Goal: Transaction & Acquisition: Purchase product/service

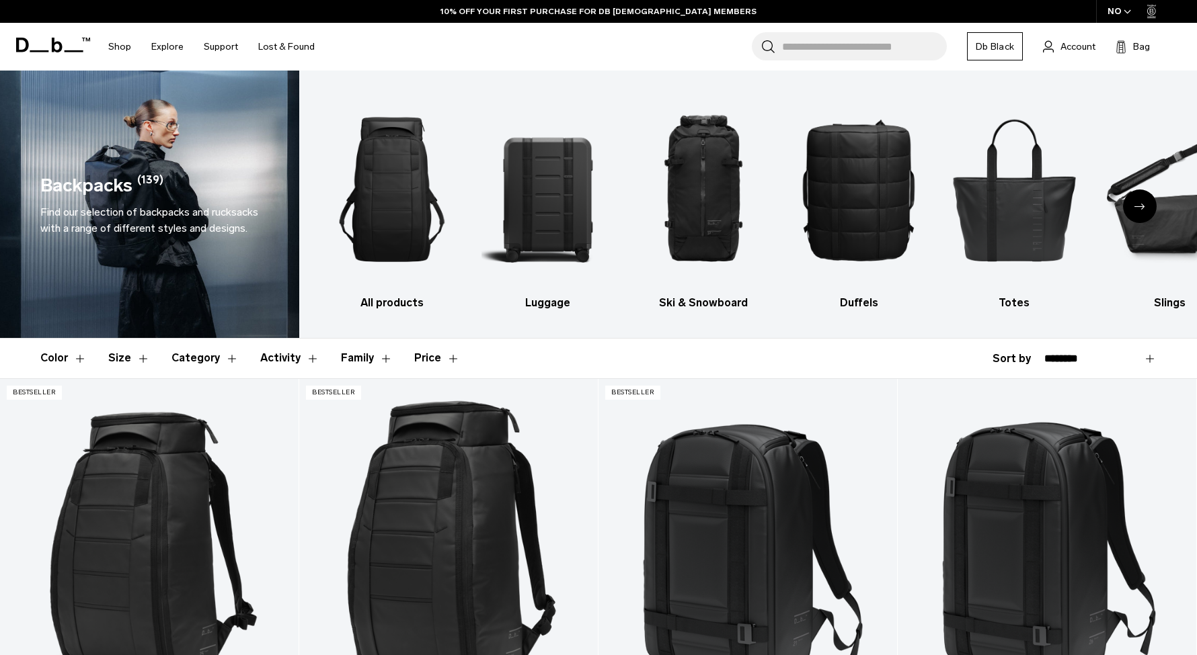
click at [136, 357] on button "Size" at bounding box center [129, 358] width 42 height 39
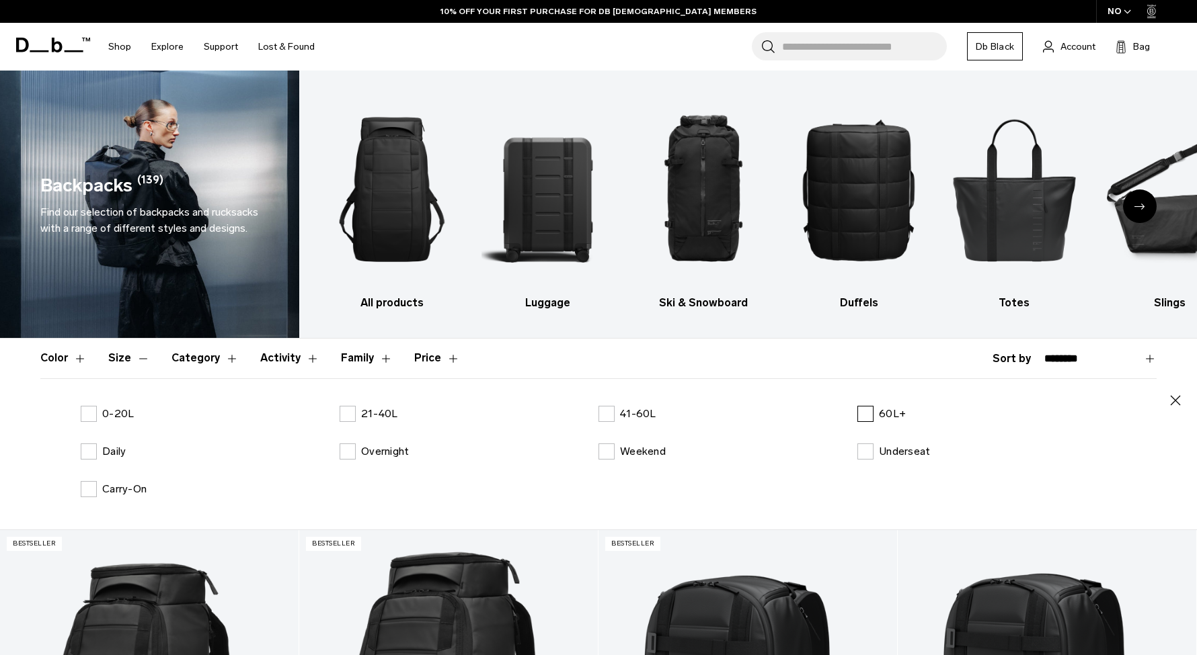
click at [866, 411] on label "60L+" at bounding box center [881, 414] width 48 height 16
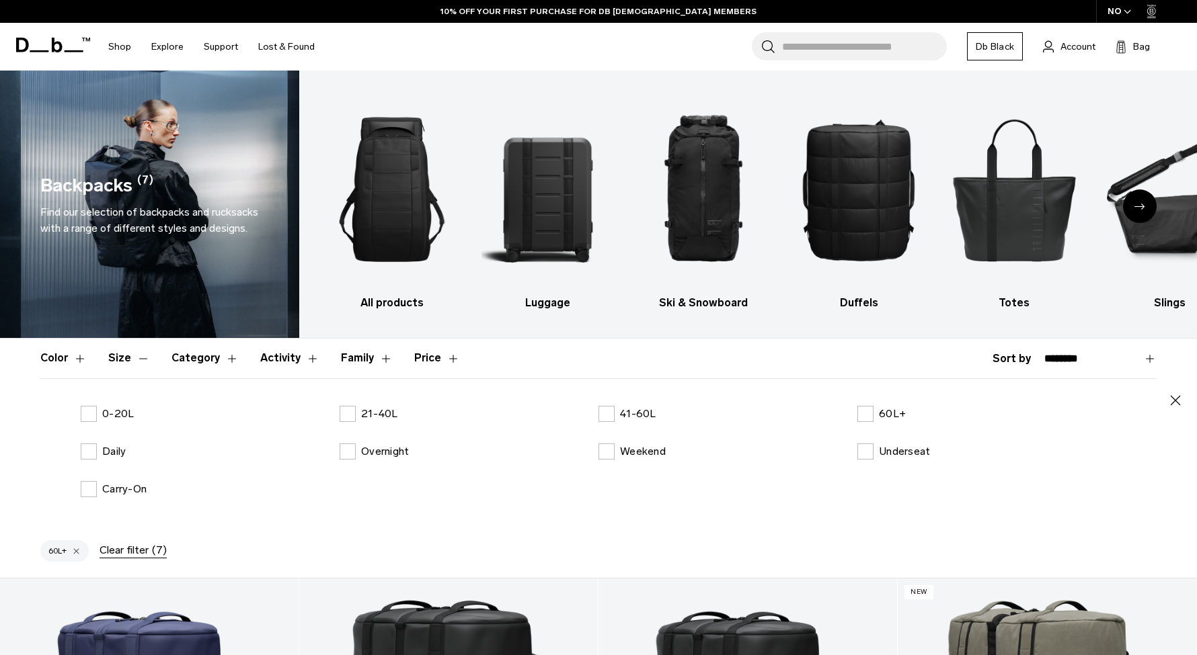
click at [1175, 403] on icon "button" at bounding box center [1175, 401] width 16 height 16
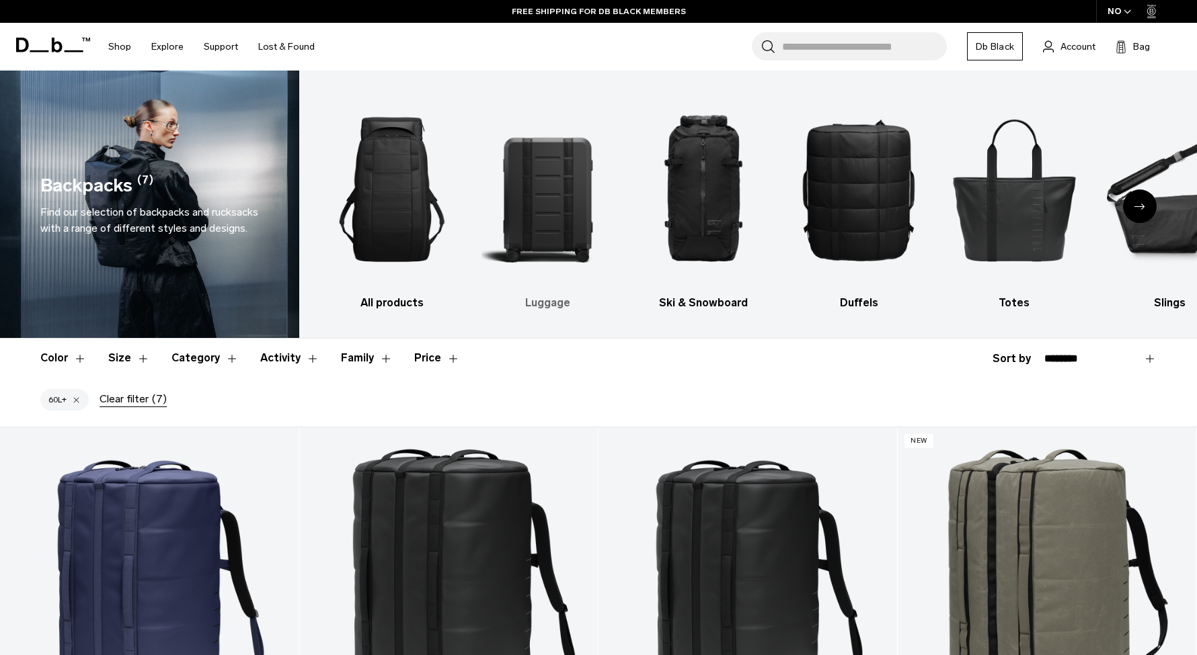
click at [573, 196] on img "2 / 10" at bounding box center [547, 190] width 132 height 198
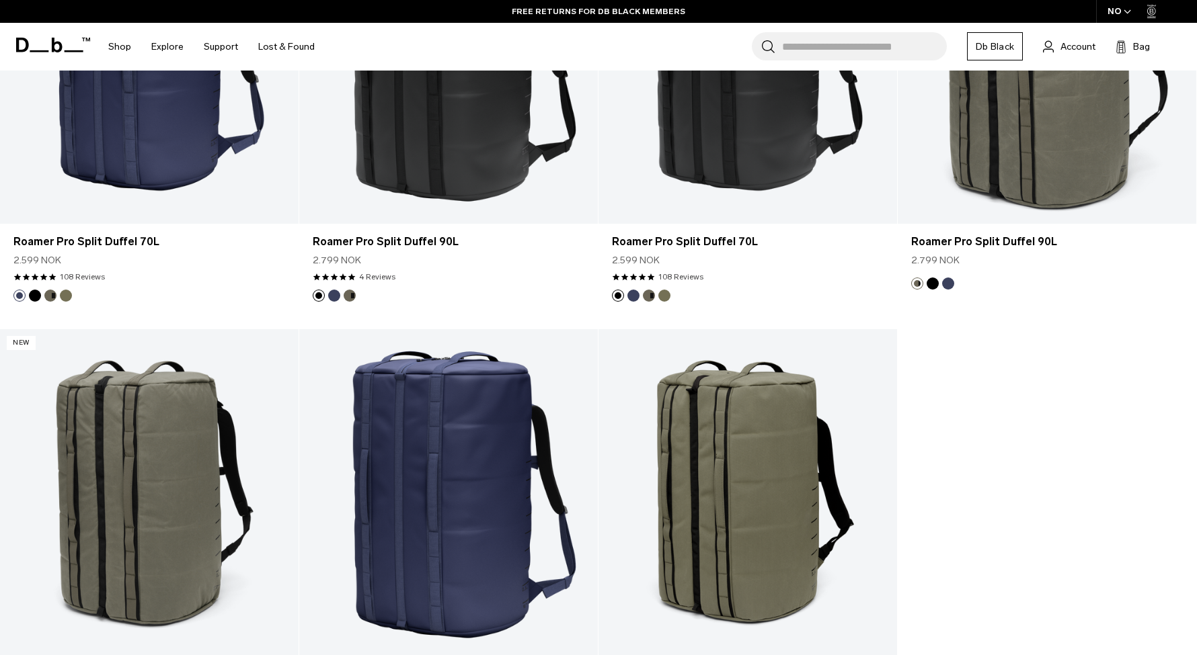
scroll to position [531, 0]
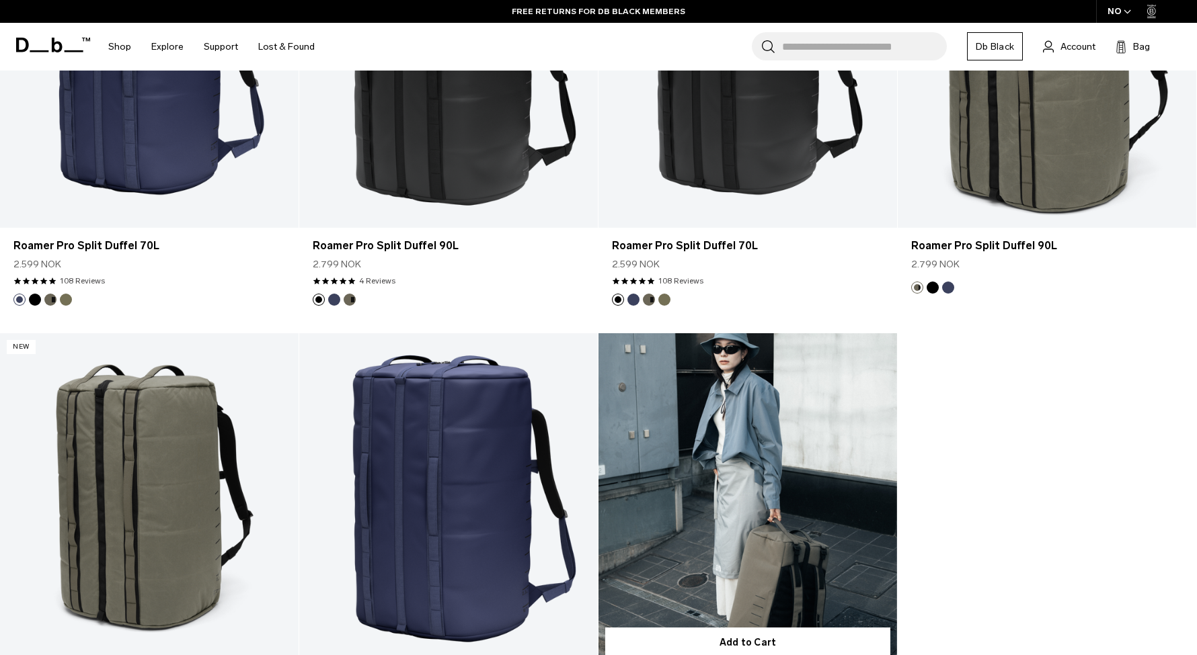
click at [801, 448] on link "Roamer Pro Split Duffel 70L" at bounding box center [747, 498] width 298 height 331
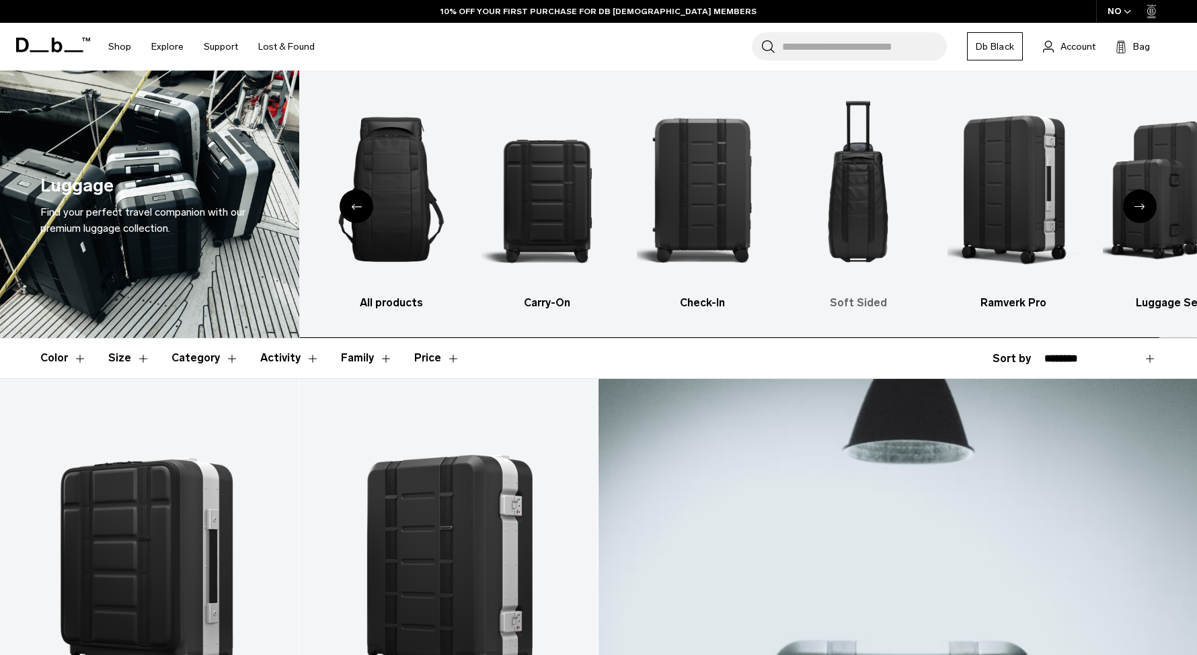
click at [852, 167] on img "4 / 6" at bounding box center [858, 190] width 132 height 198
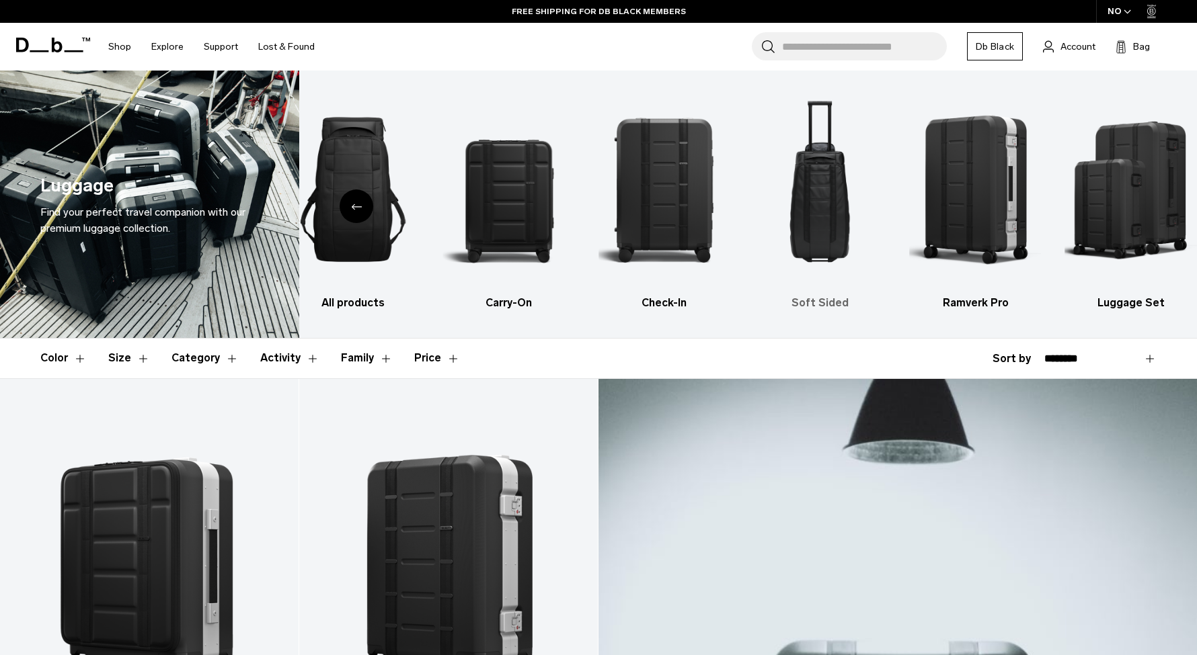
click at [834, 297] on h3 "Soft Sided" at bounding box center [820, 303] width 132 height 16
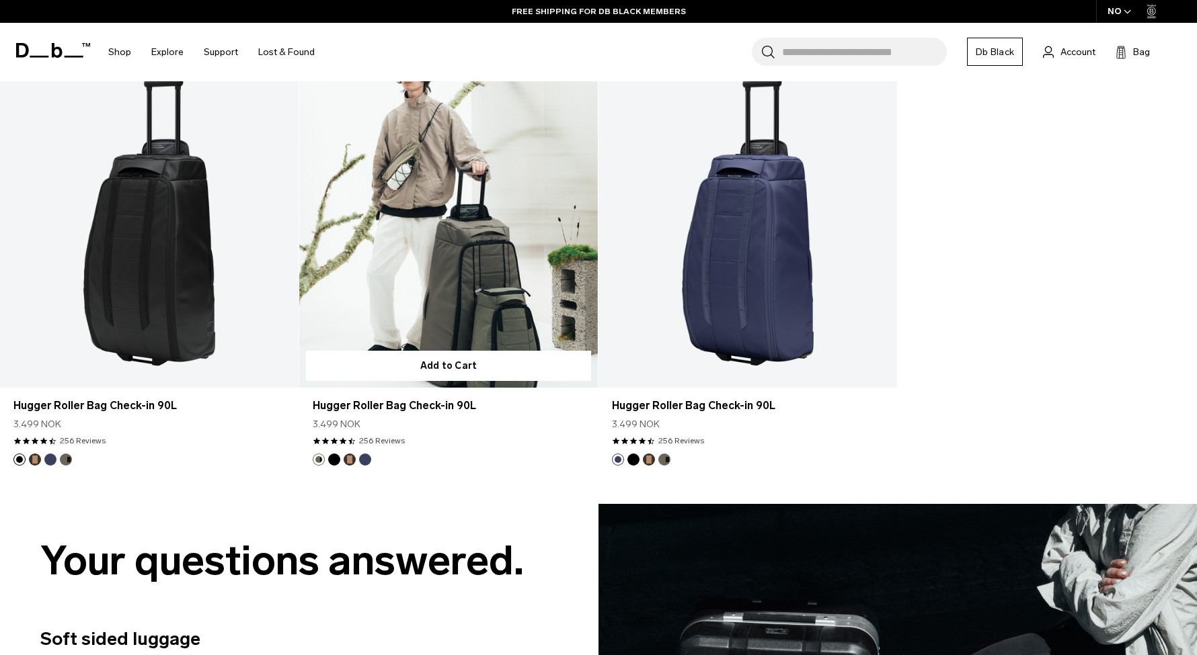
scroll to position [1215, 0]
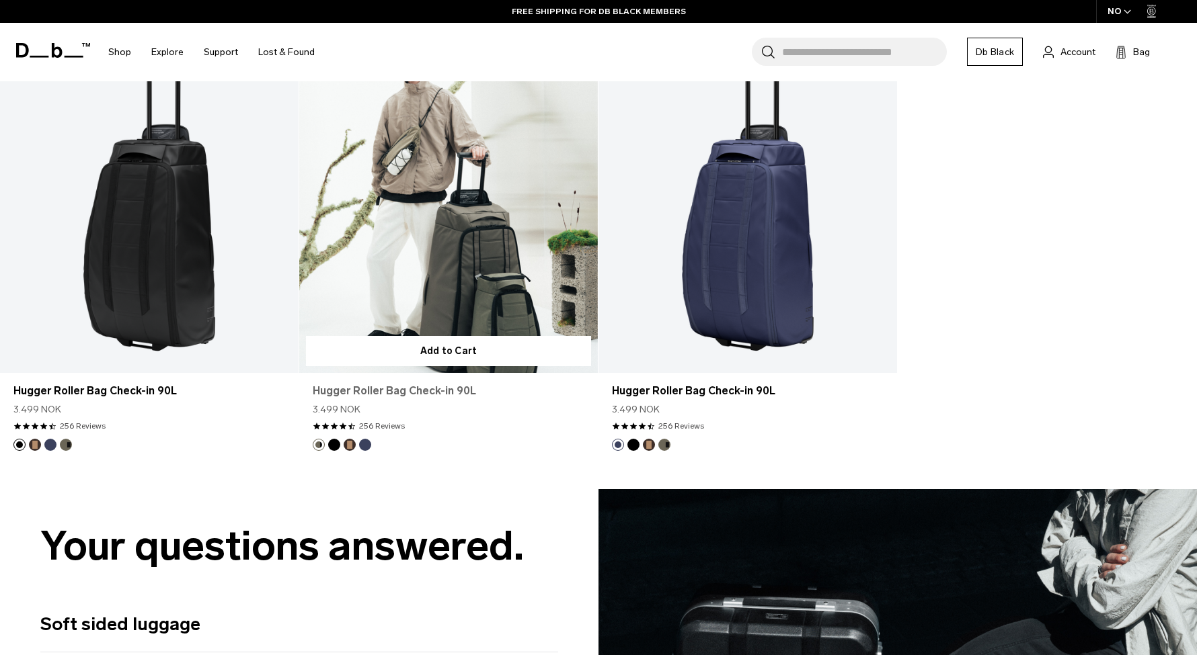
click at [437, 389] on link "Hugger Roller Bag Check-in 90L" at bounding box center [449, 391] width 272 height 16
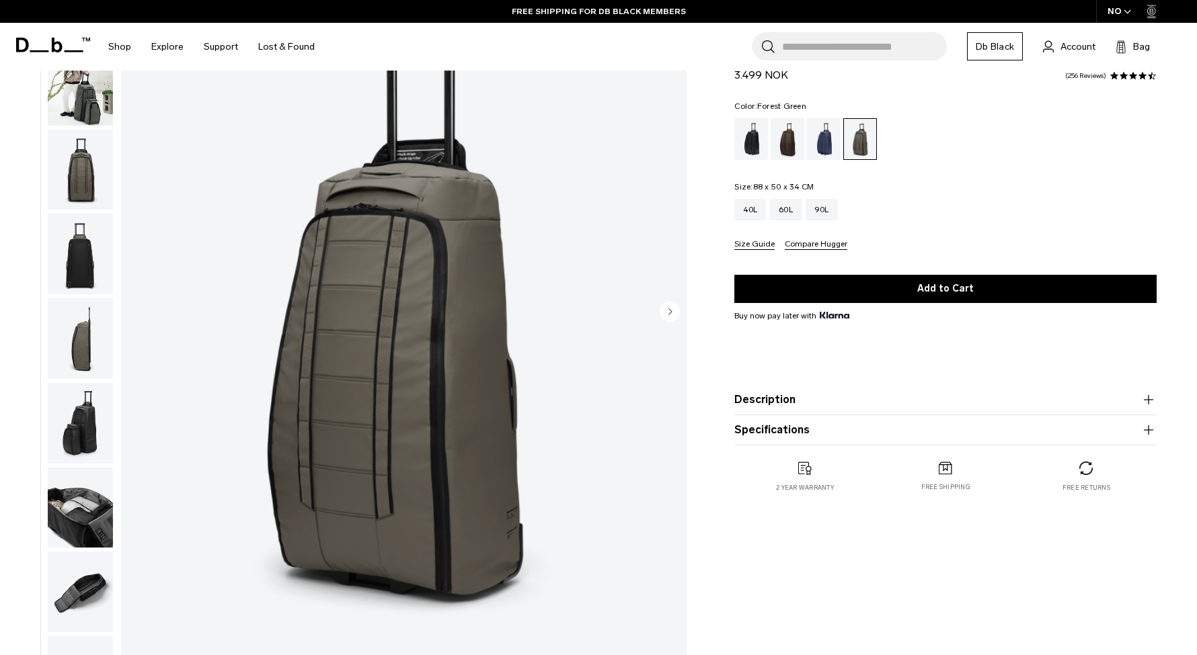
scroll to position [131, 0]
click at [91, 524] on img "button" at bounding box center [80, 508] width 65 height 81
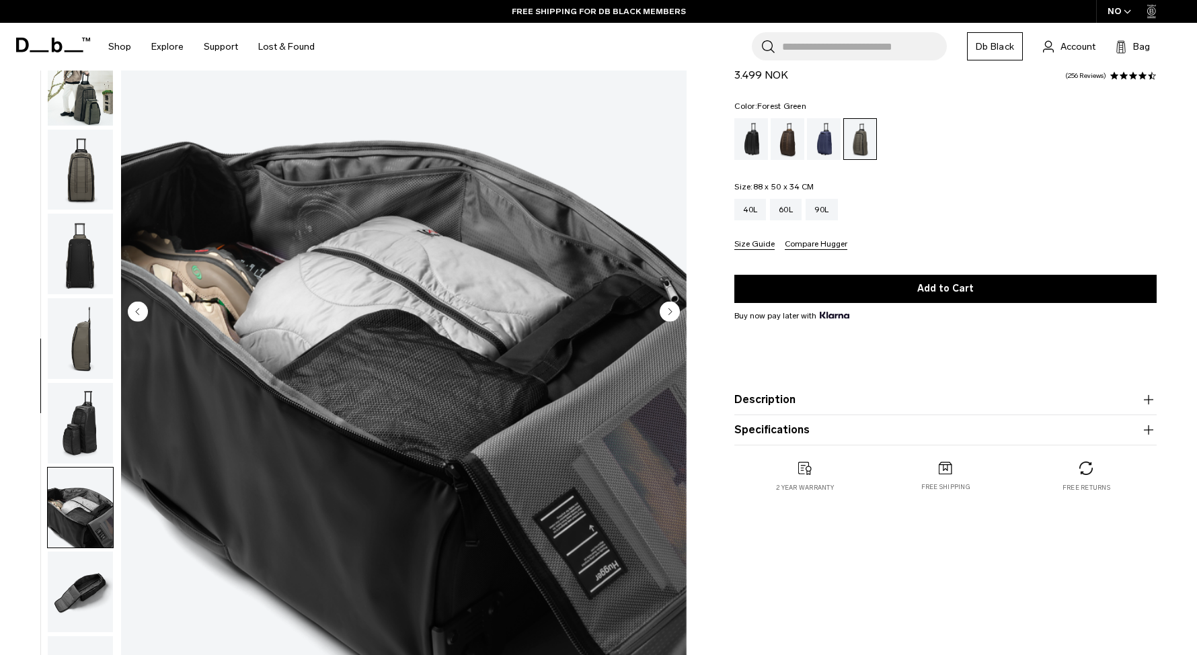
scroll to position [232, 0]
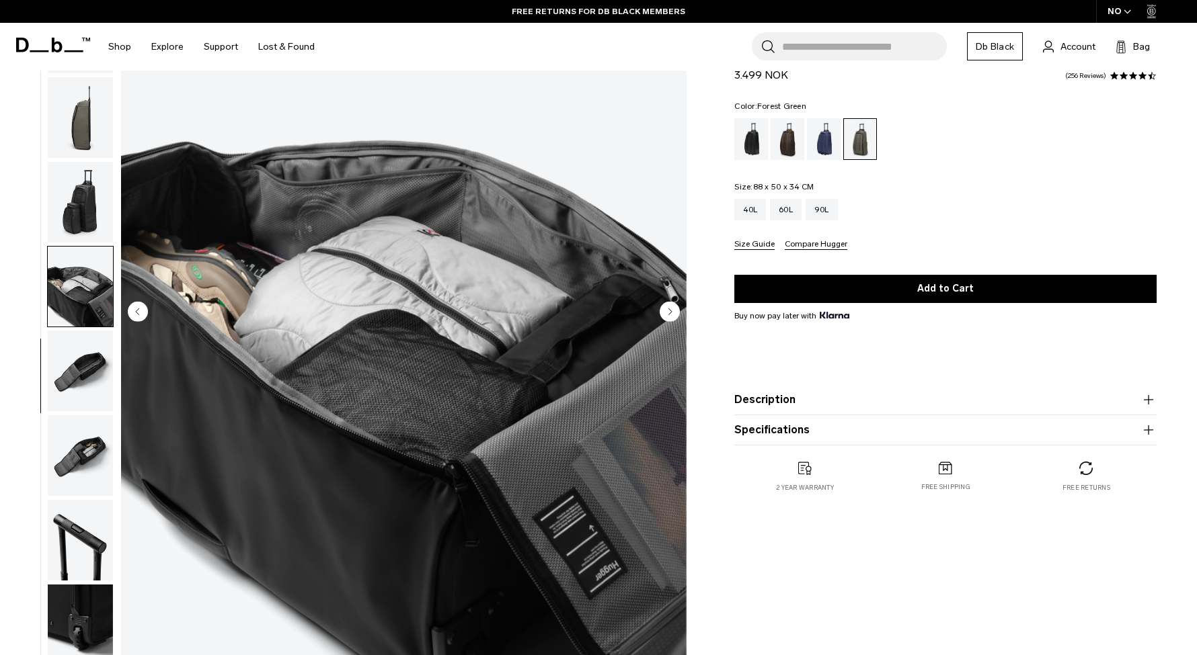
click at [82, 357] on img "button" at bounding box center [80, 371] width 65 height 81
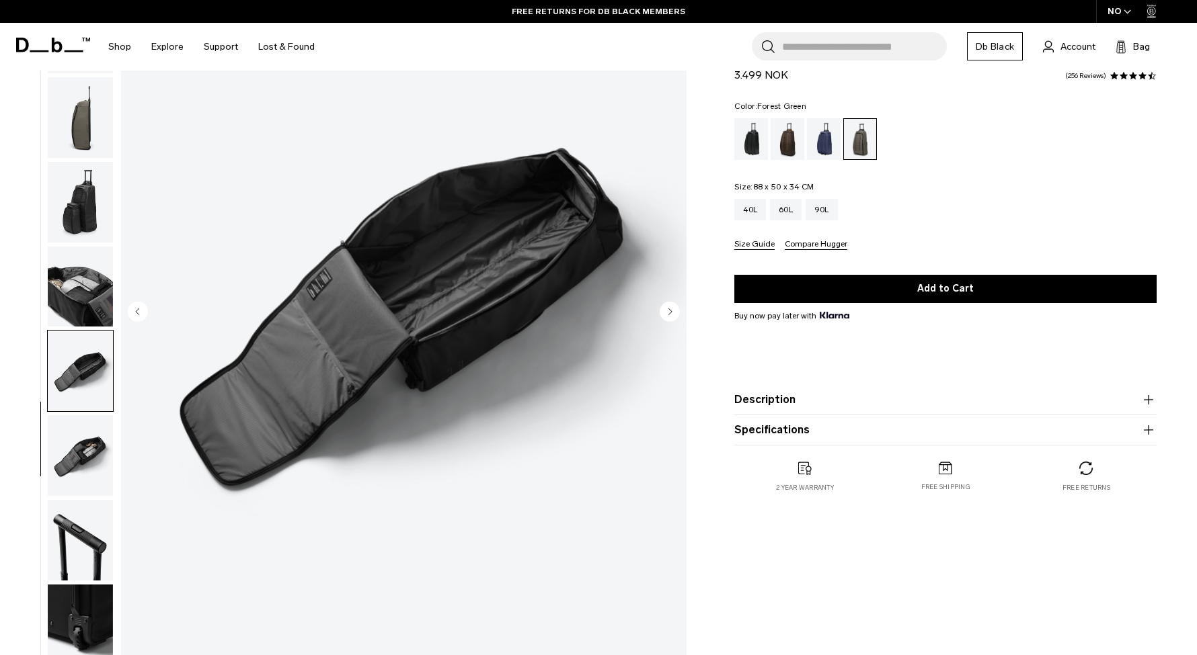
click at [88, 438] on img "button" at bounding box center [80, 455] width 65 height 81
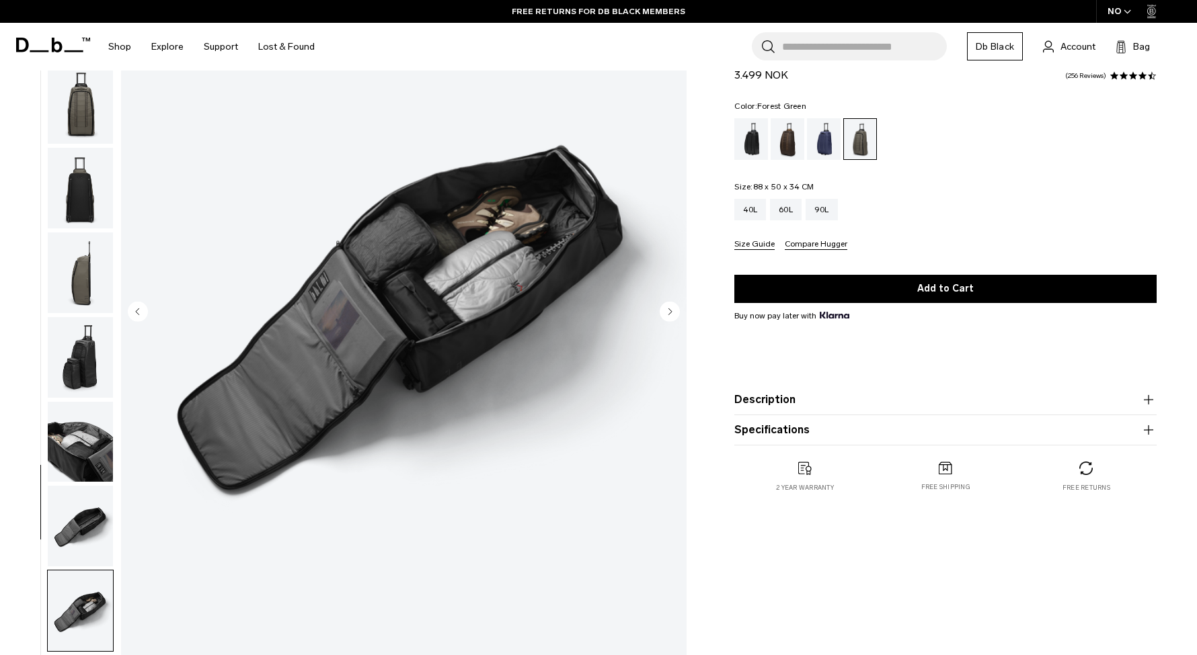
click at [83, 368] on img "button" at bounding box center [80, 357] width 65 height 81
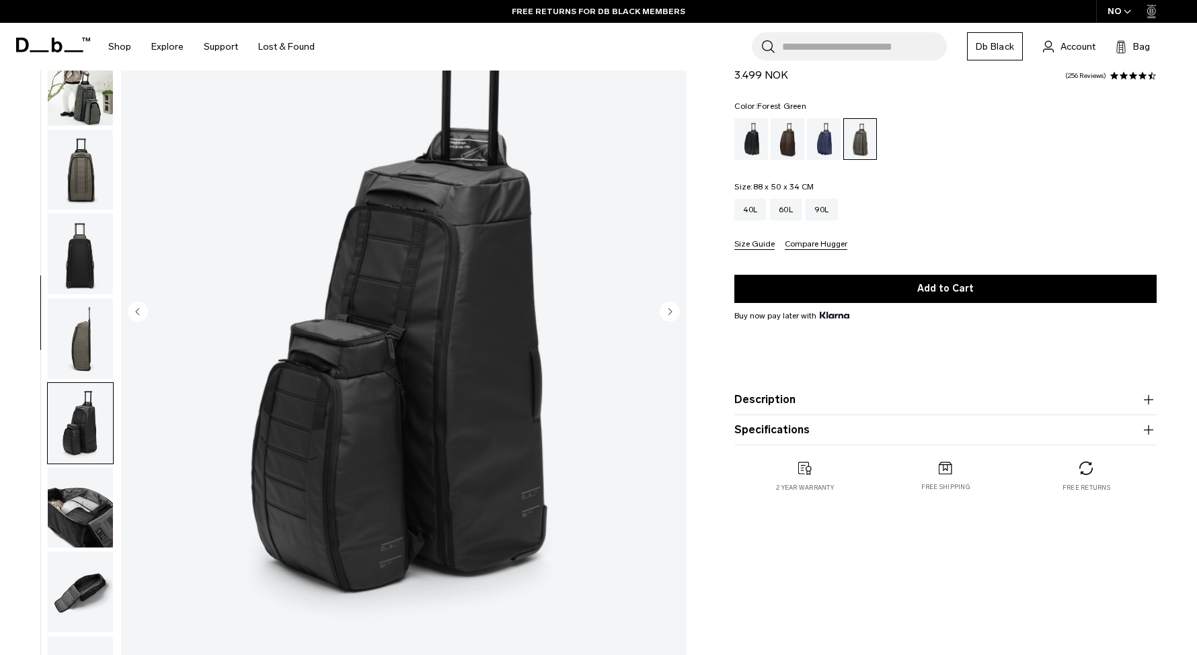
scroll to position [0, 0]
click at [86, 210] on img "button" at bounding box center [80, 170] width 65 height 81
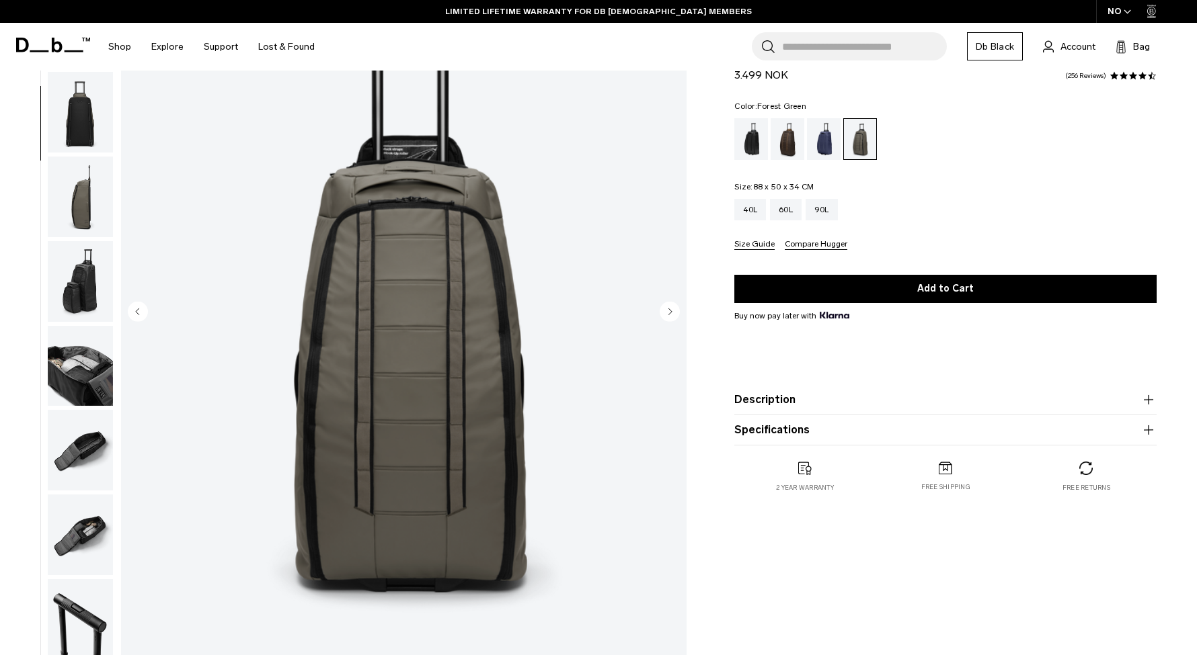
scroll to position [171, 0]
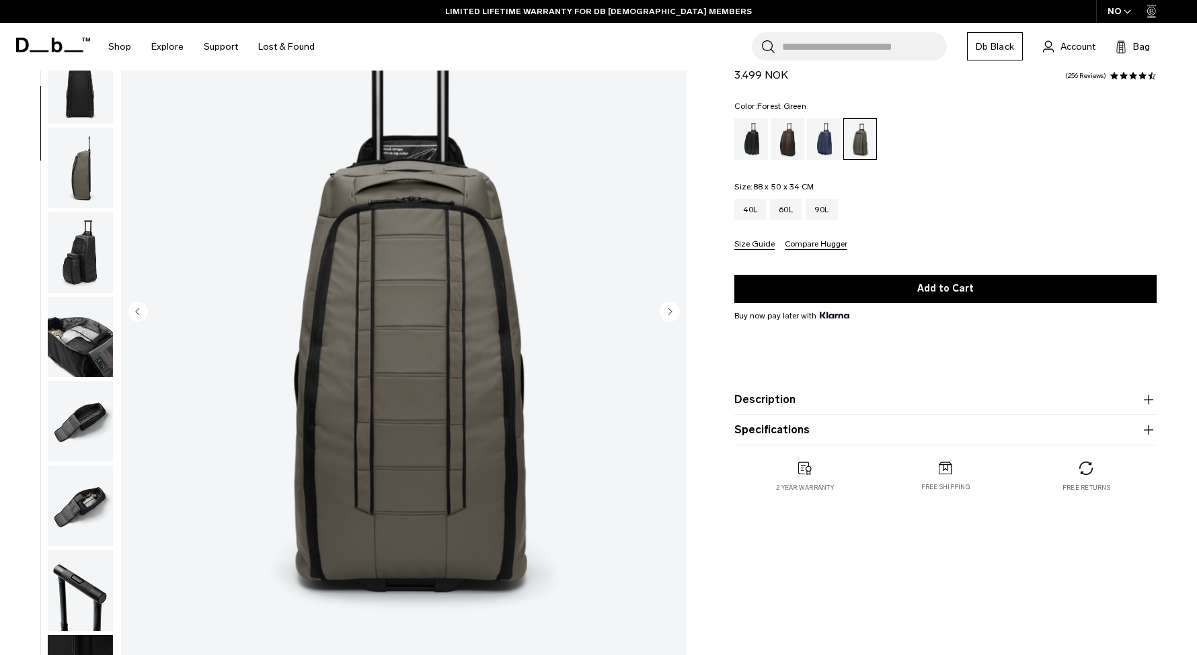
click at [89, 177] on img "button" at bounding box center [80, 168] width 65 height 81
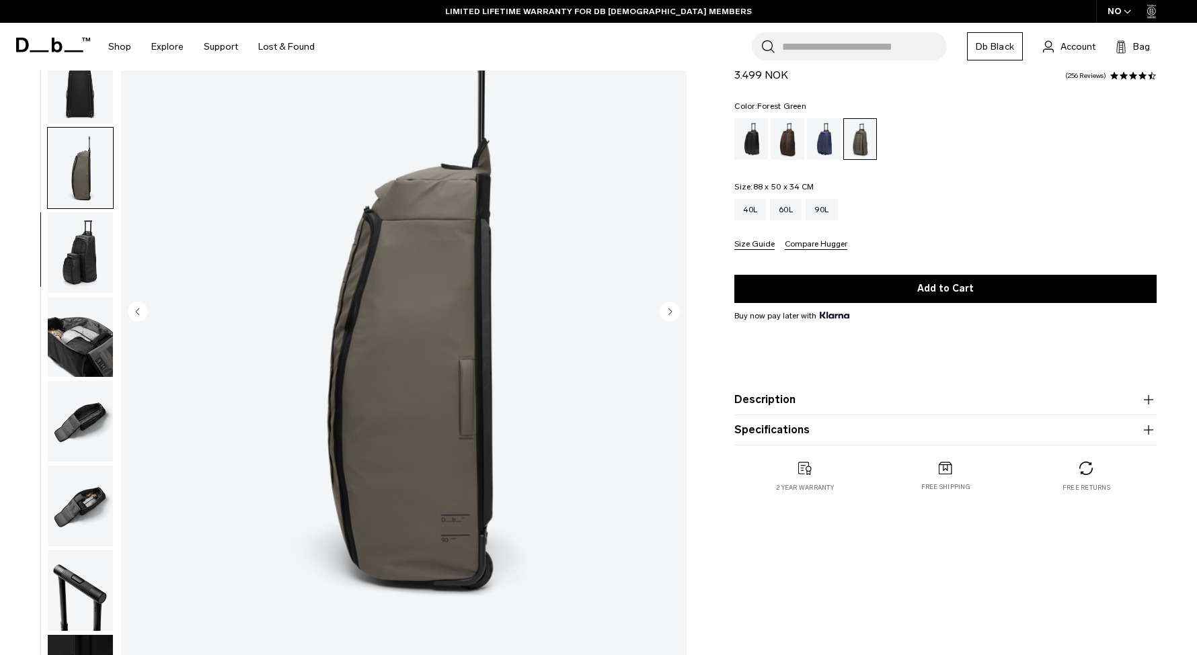
scroll to position [232, 0]
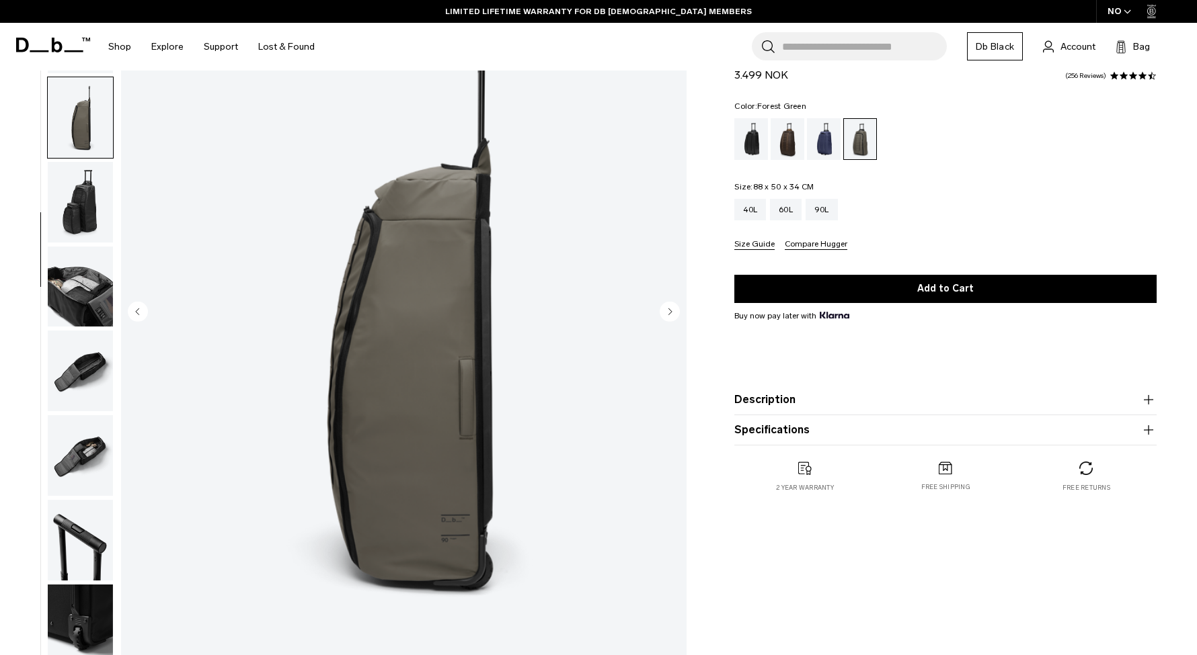
click at [90, 205] on img "button" at bounding box center [80, 202] width 65 height 81
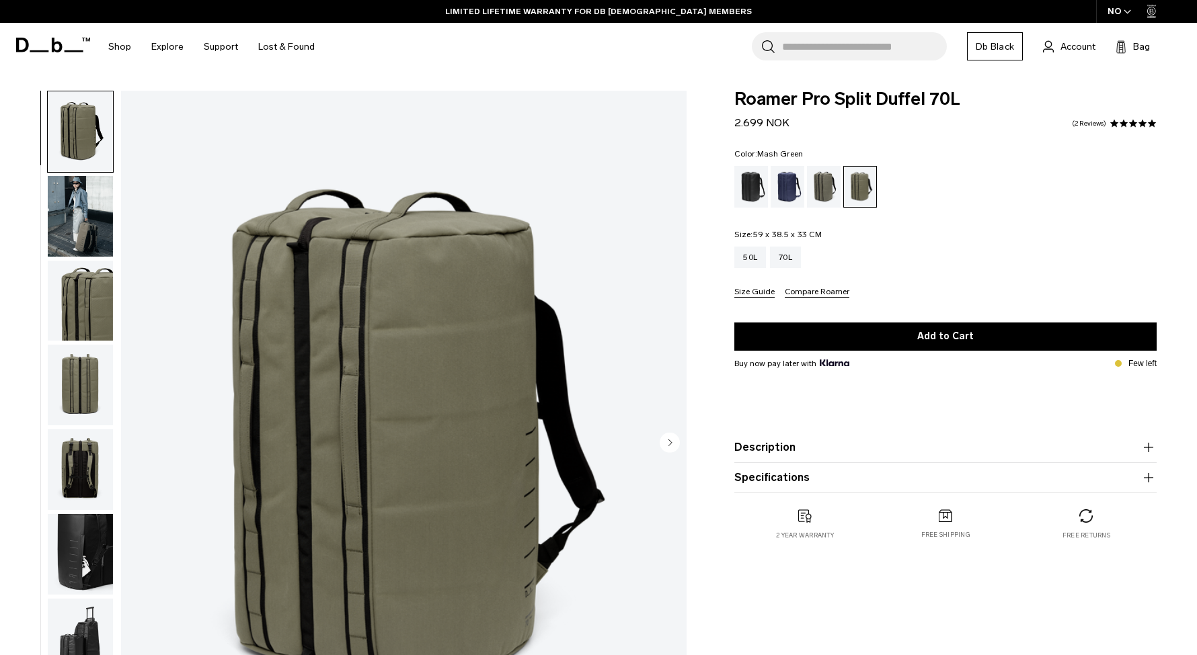
click at [86, 210] on img "button" at bounding box center [80, 216] width 65 height 81
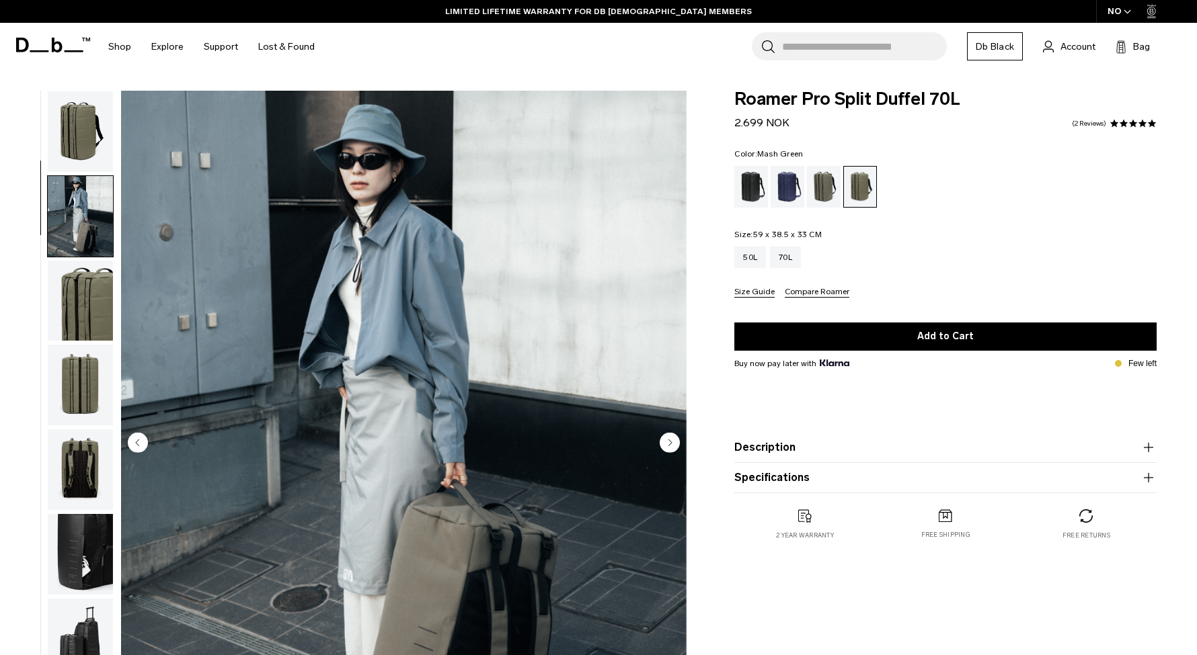
scroll to position [85, 0]
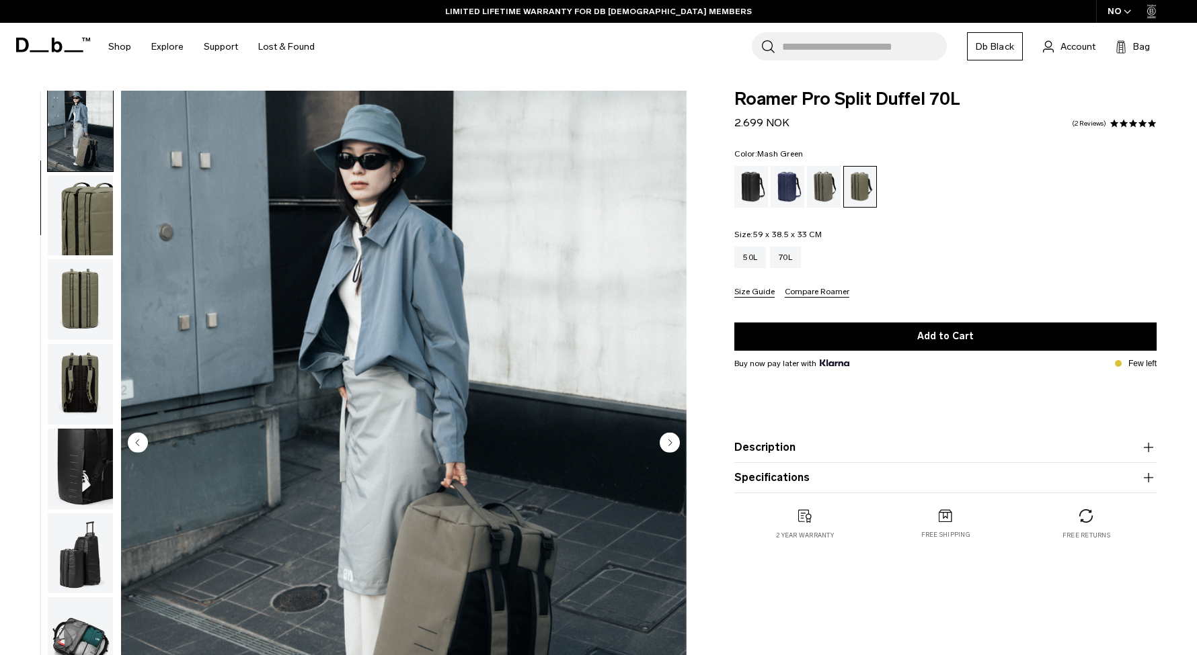
click at [86, 217] on img "button" at bounding box center [80, 215] width 65 height 81
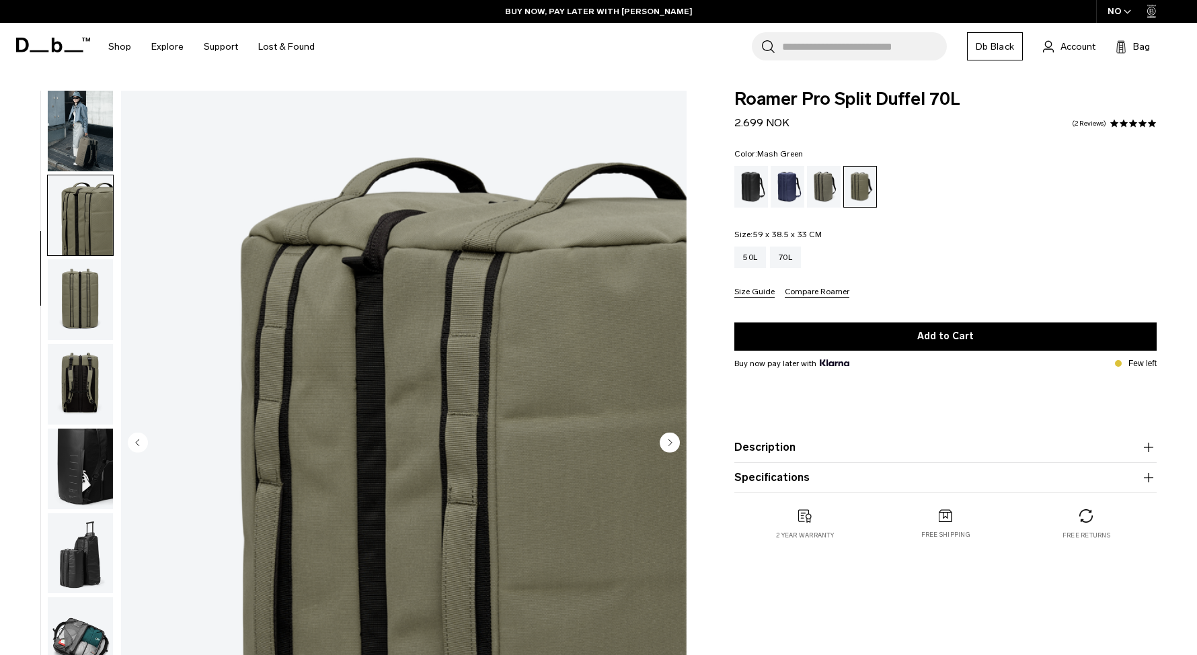
scroll to position [146, 0]
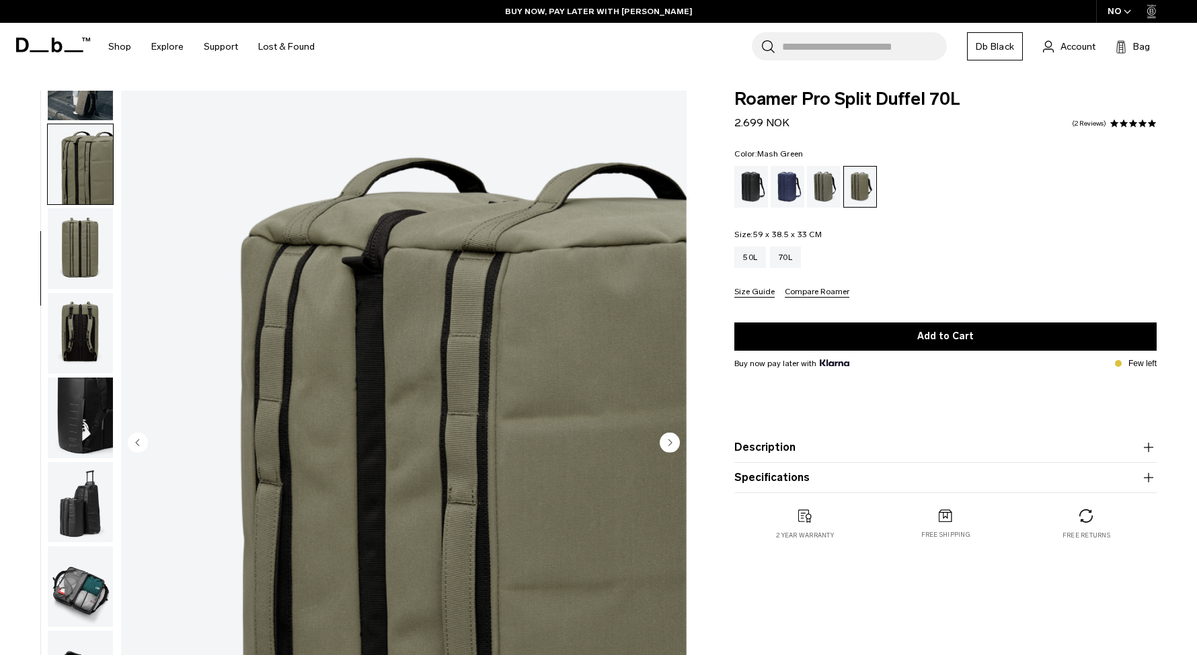
click at [86, 223] on img "button" at bounding box center [80, 248] width 65 height 81
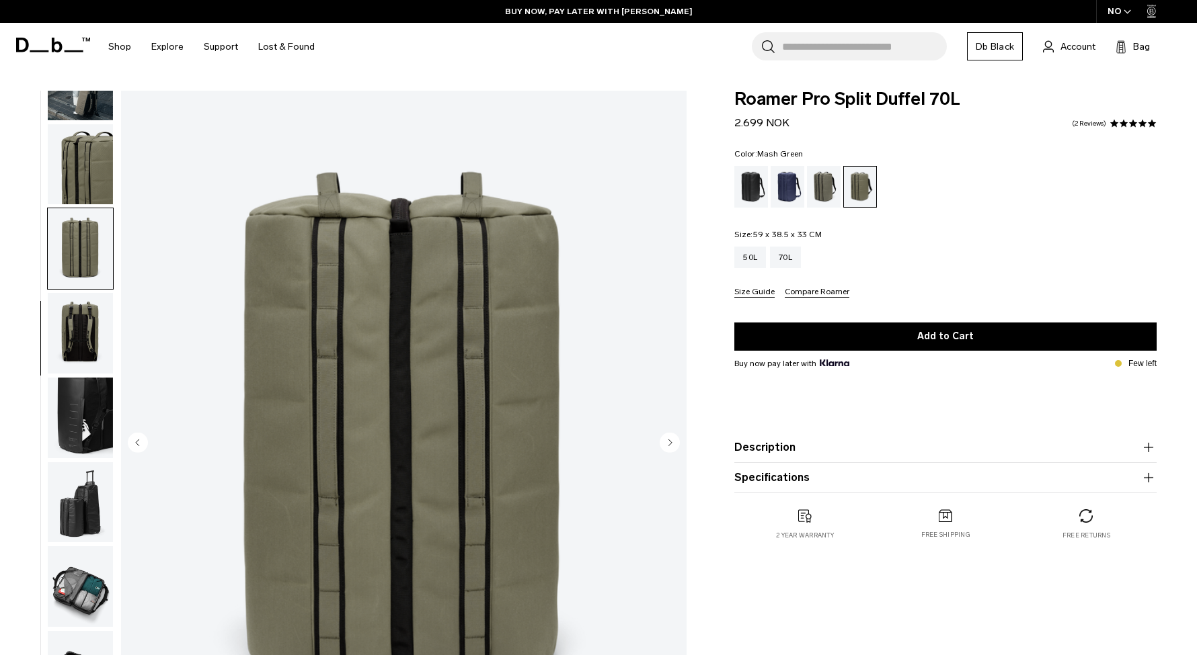
click at [81, 330] on img "button" at bounding box center [80, 333] width 65 height 81
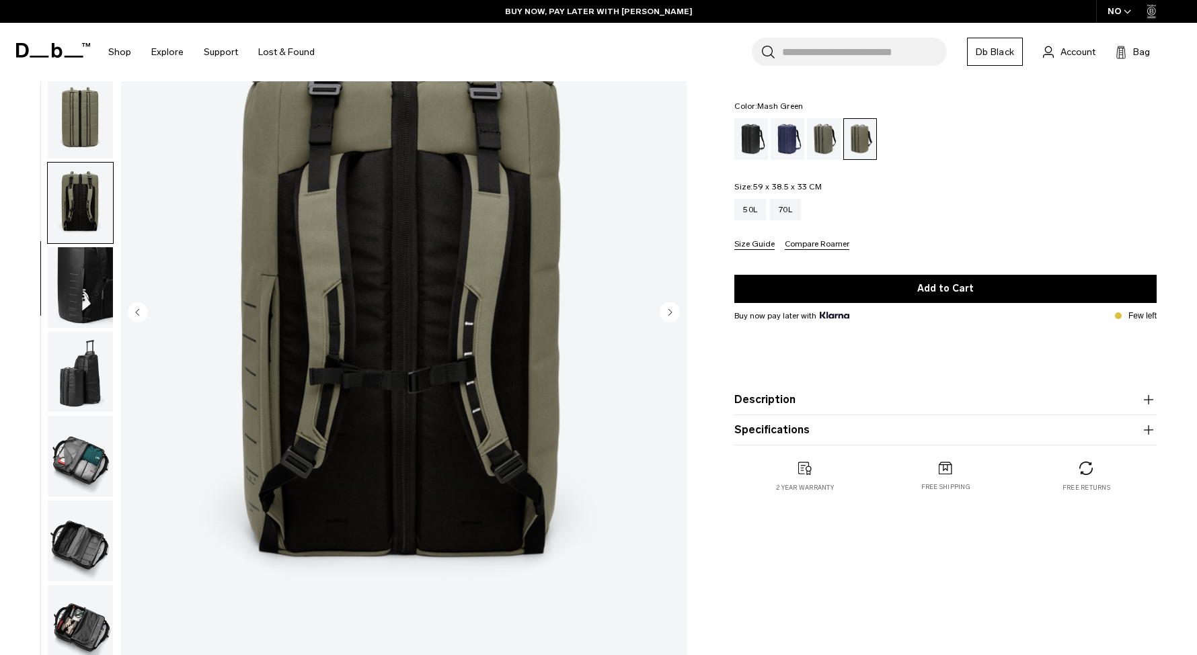
scroll to position [138, 0]
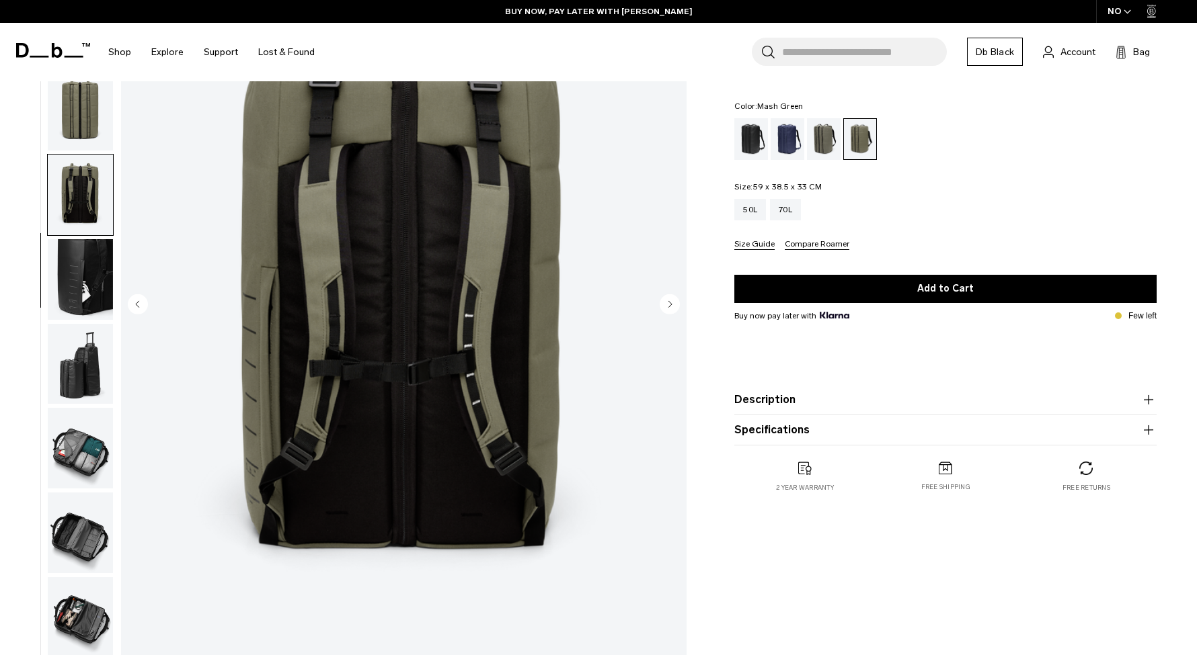
click at [84, 266] on img "button" at bounding box center [80, 279] width 65 height 81
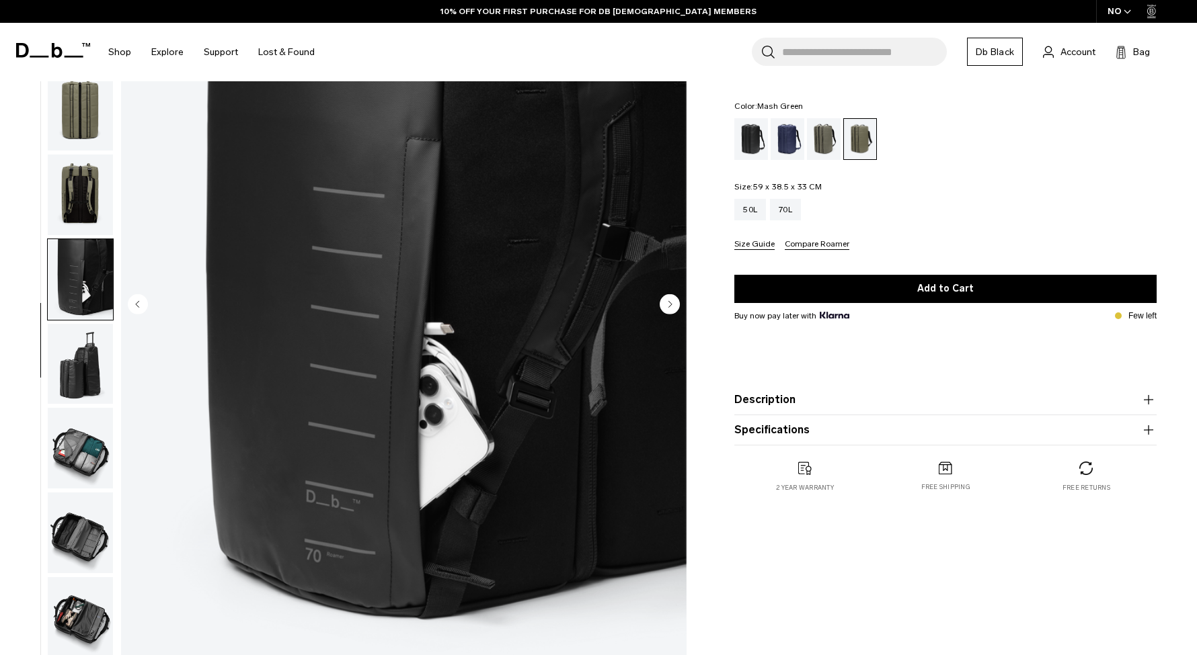
click at [87, 336] on img "button" at bounding box center [80, 364] width 65 height 81
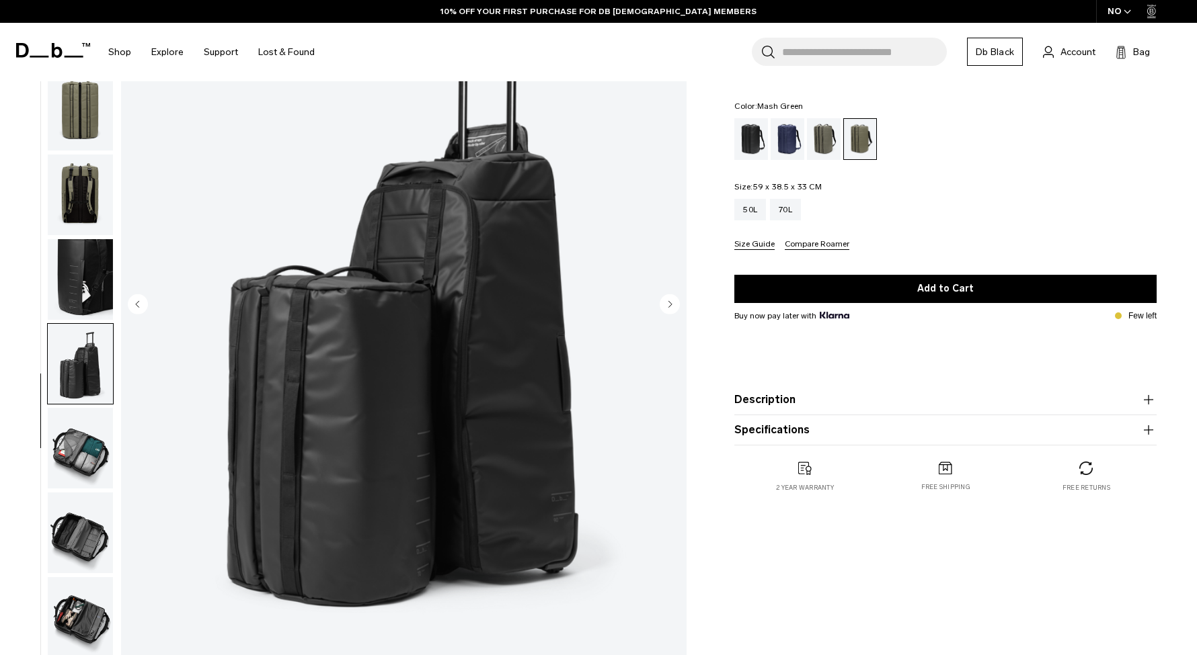
click at [83, 425] on img "button" at bounding box center [80, 448] width 65 height 81
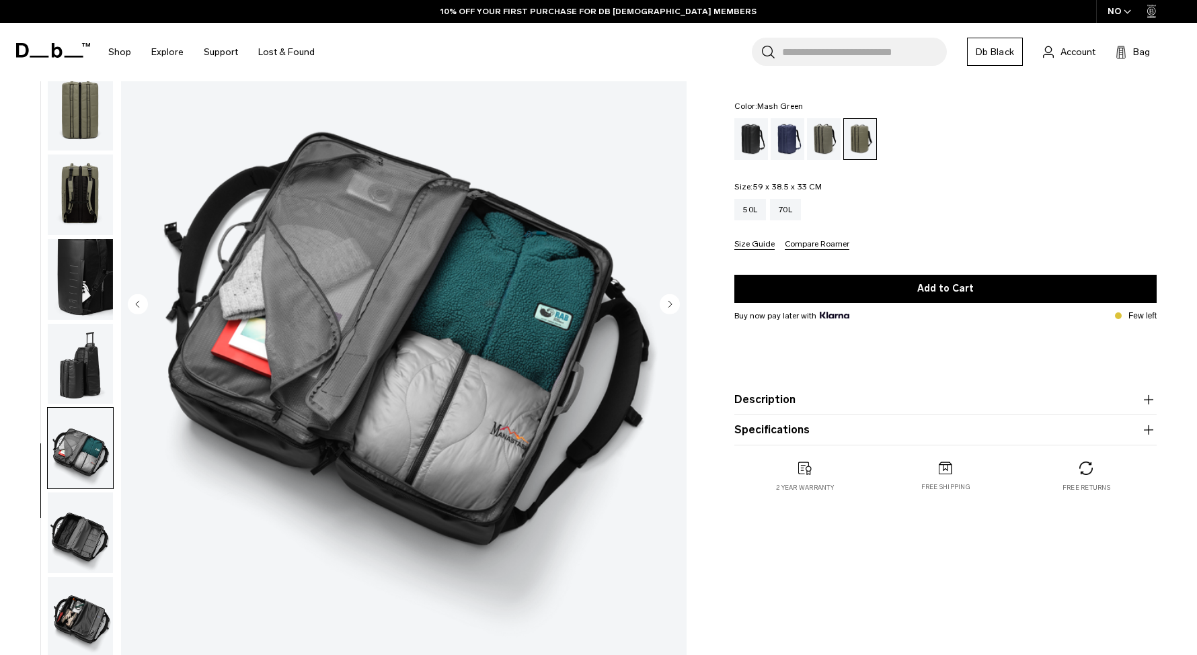
click at [94, 526] on img "button" at bounding box center [80, 533] width 65 height 81
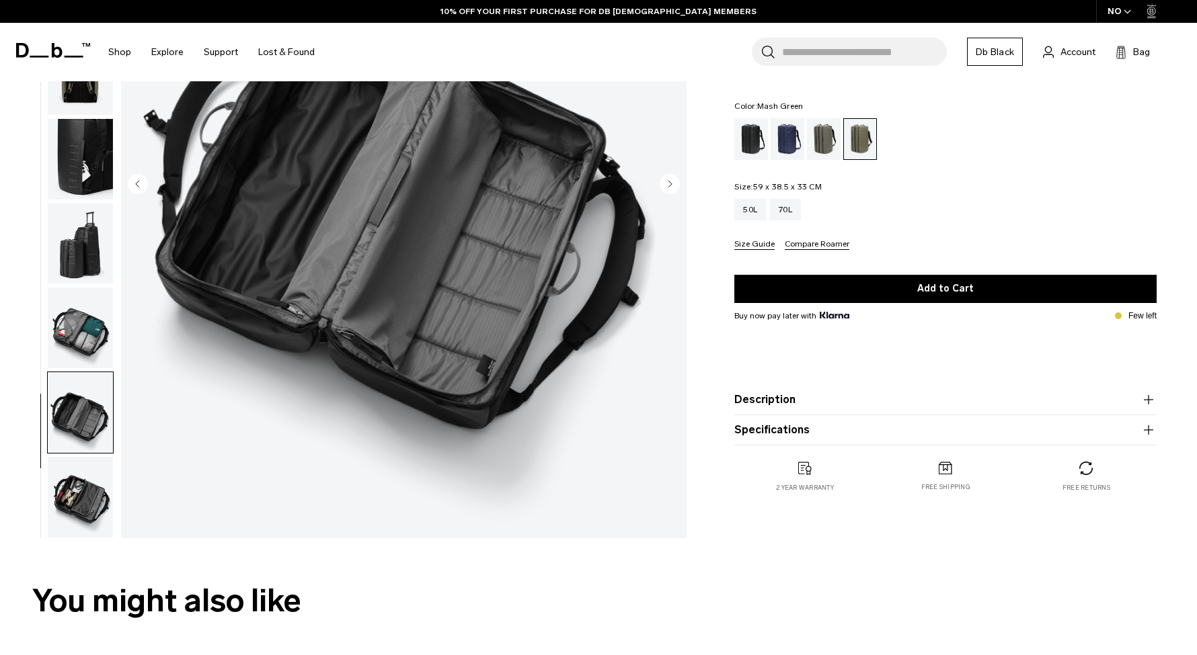
scroll to position [262, 0]
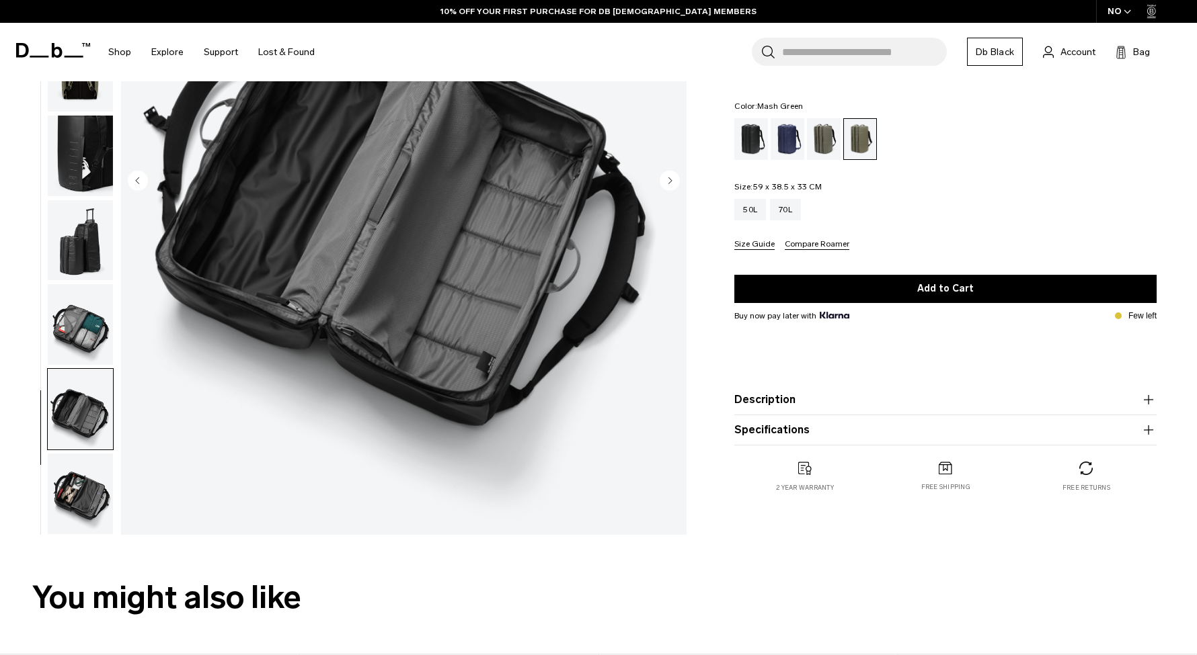
click at [89, 496] on img "button" at bounding box center [80, 494] width 65 height 81
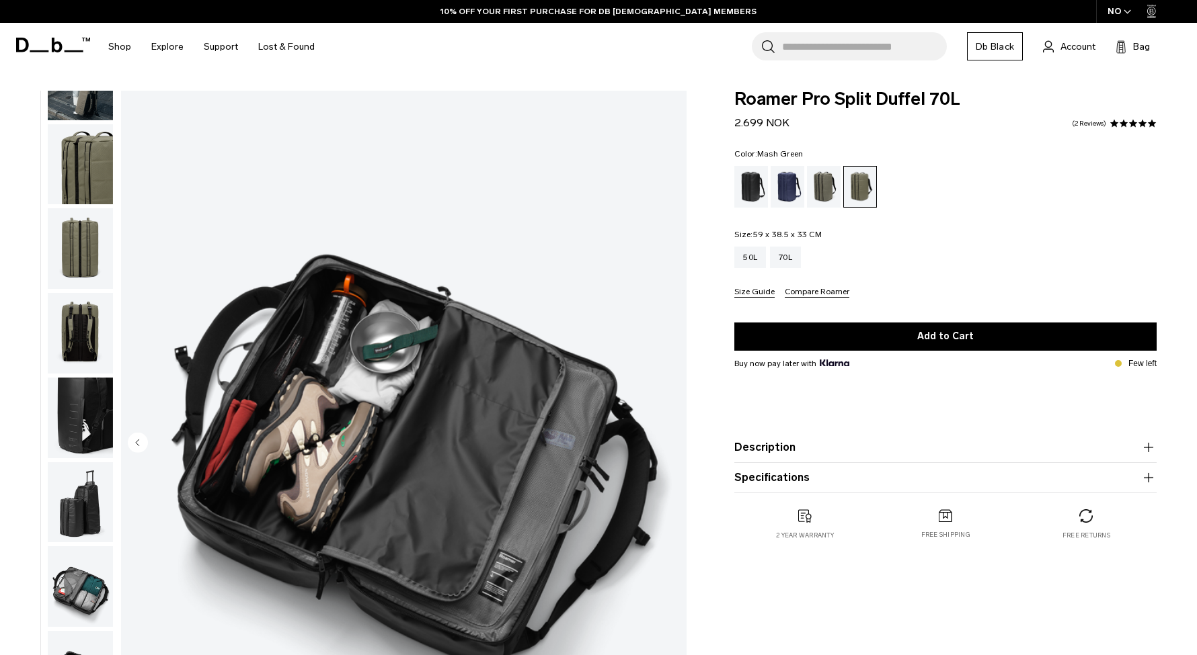
scroll to position [0, 0]
click at [823, 177] on div "Forest Green" at bounding box center [824, 187] width 34 height 42
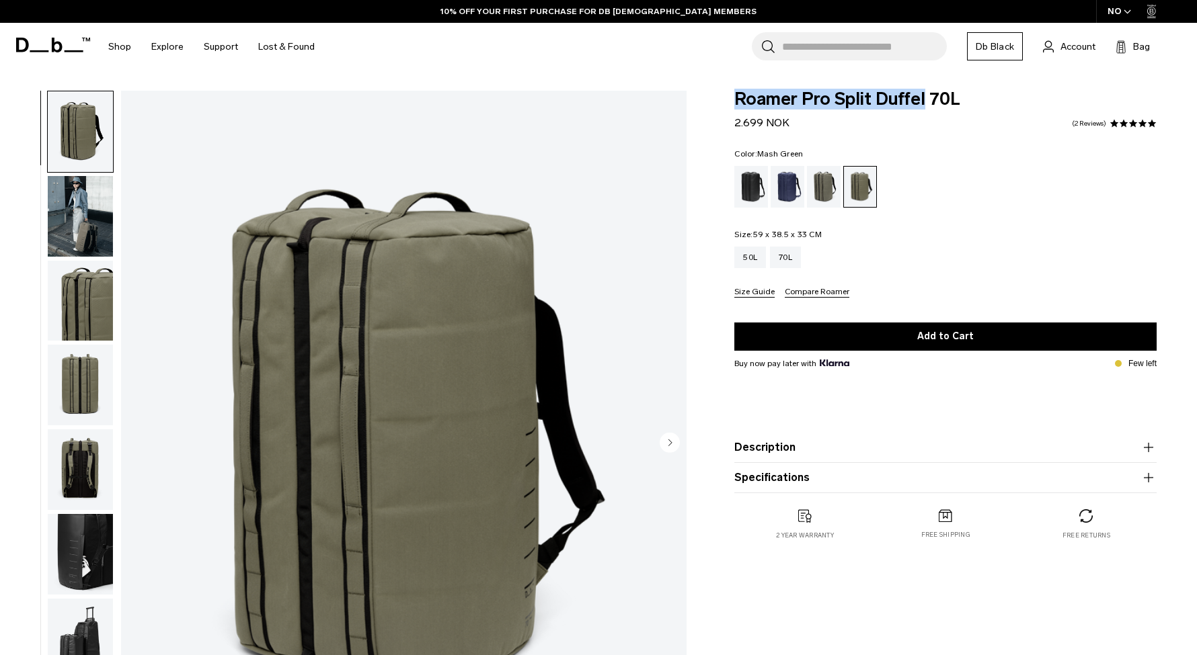
click at [890, 102] on span "Roamer Pro Split Duffel 70L" at bounding box center [945, 99] width 422 height 17
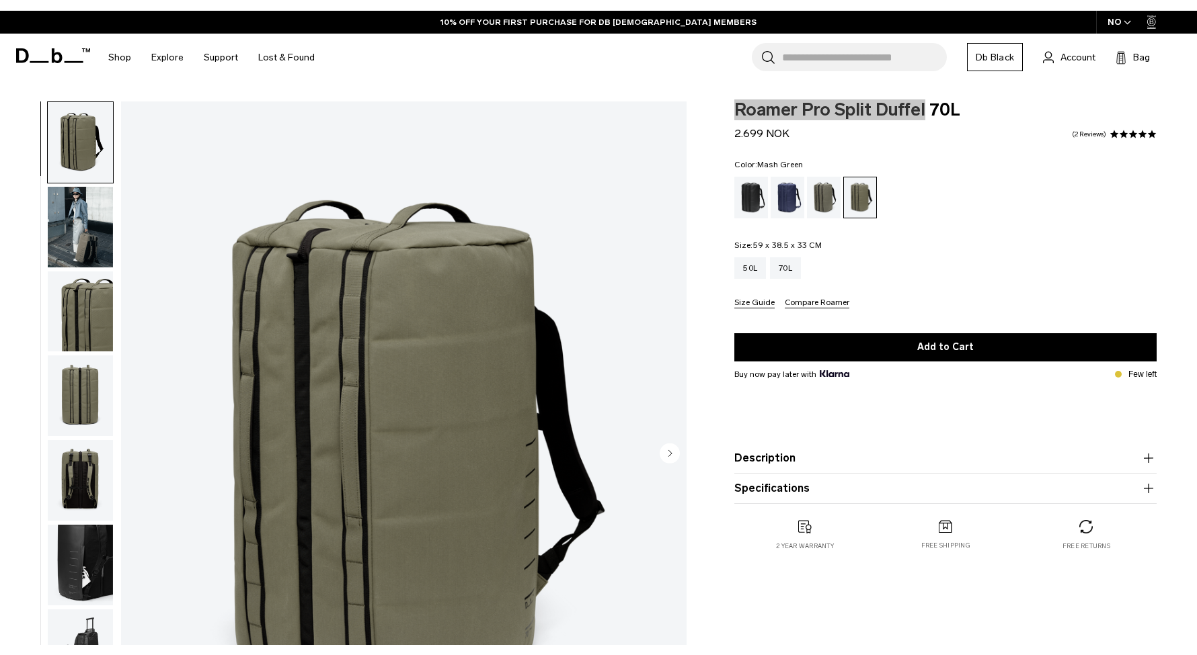
scroll to position [7, 38]
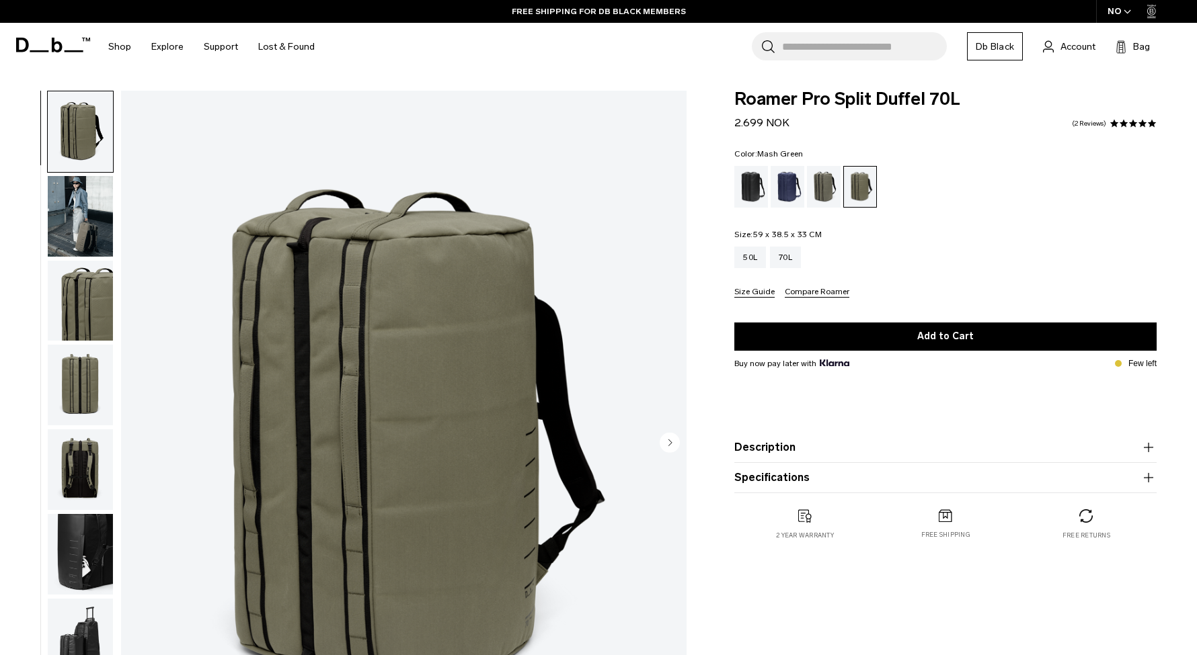
click at [759, 98] on span "Roamer Pro Split Duffel 70L" at bounding box center [945, 99] width 422 height 17
drag, startPoint x: 759, startPoint y: 98, endPoint x: 952, endPoint y: 102, distance: 193.0
click at [952, 102] on span "Roamer Pro Split Duffel 70L" at bounding box center [945, 99] width 422 height 17
copy span "Roamer Pro Split Duffel 70L"
